Goal: Information Seeking & Learning: Learn about a topic

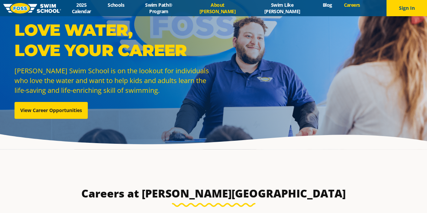
click at [218, 7] on link "About [PERSON_NAME]" at bounding box center [217, 8] width 60 height 13
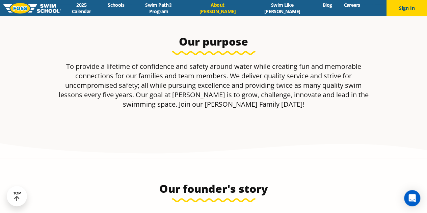
scroll to position [135, 0]
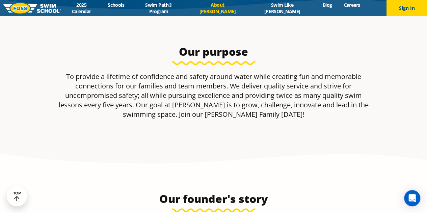
click at [253, 87] on p "To provide a lifetime of confidence and safety around water while creating fun …" at bounding box center [213, 95] width 319 height 47
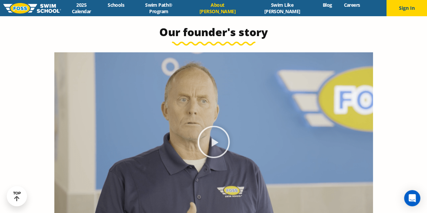
scroll to position [304, 0]
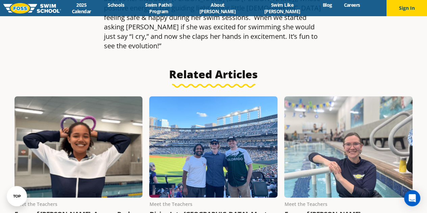
scroll to position [405, 0]
